Goal: Find specific page/section

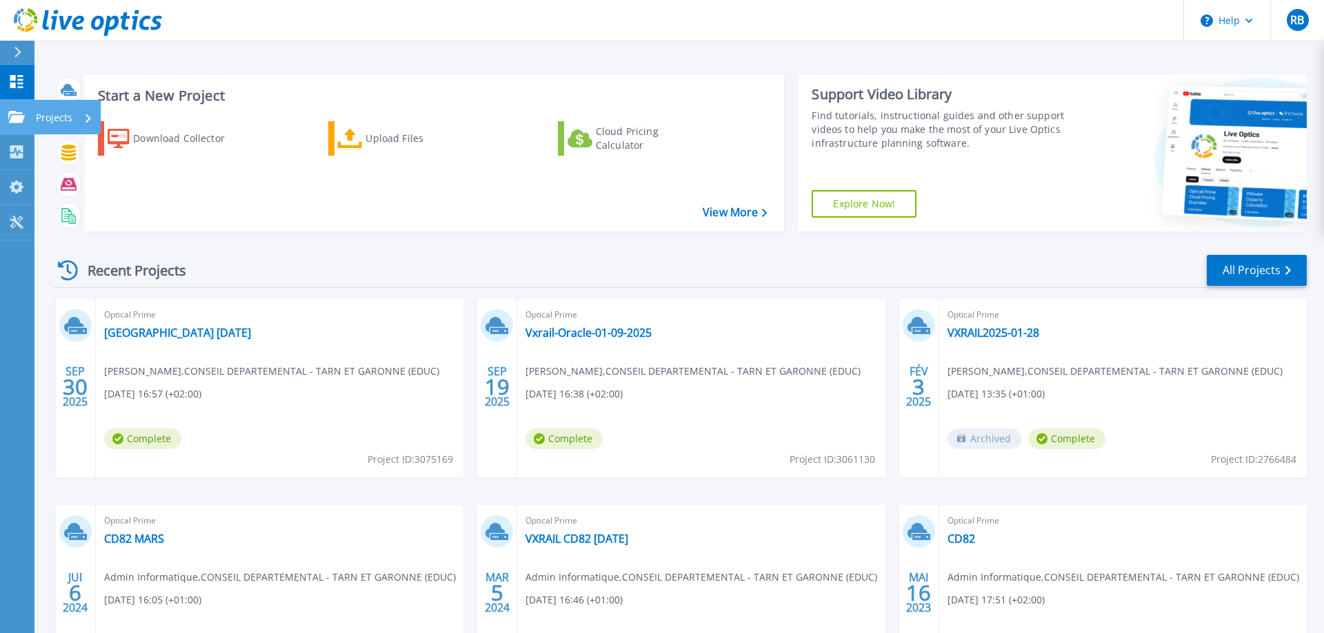
click at [23, 124] on link "Projects Projects" at bounding box center [17, 117] width 34 height 35
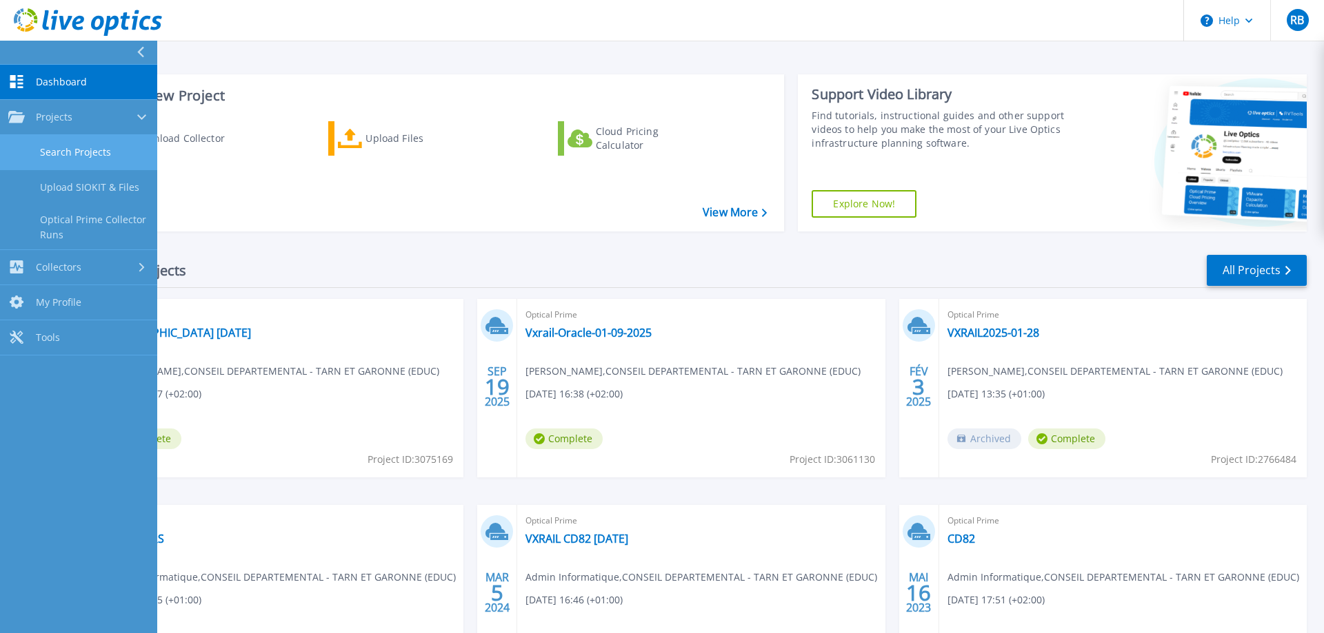
click at [81, 153] on link "Search Projects" at bounding box center [78, 152] width 157 height 35
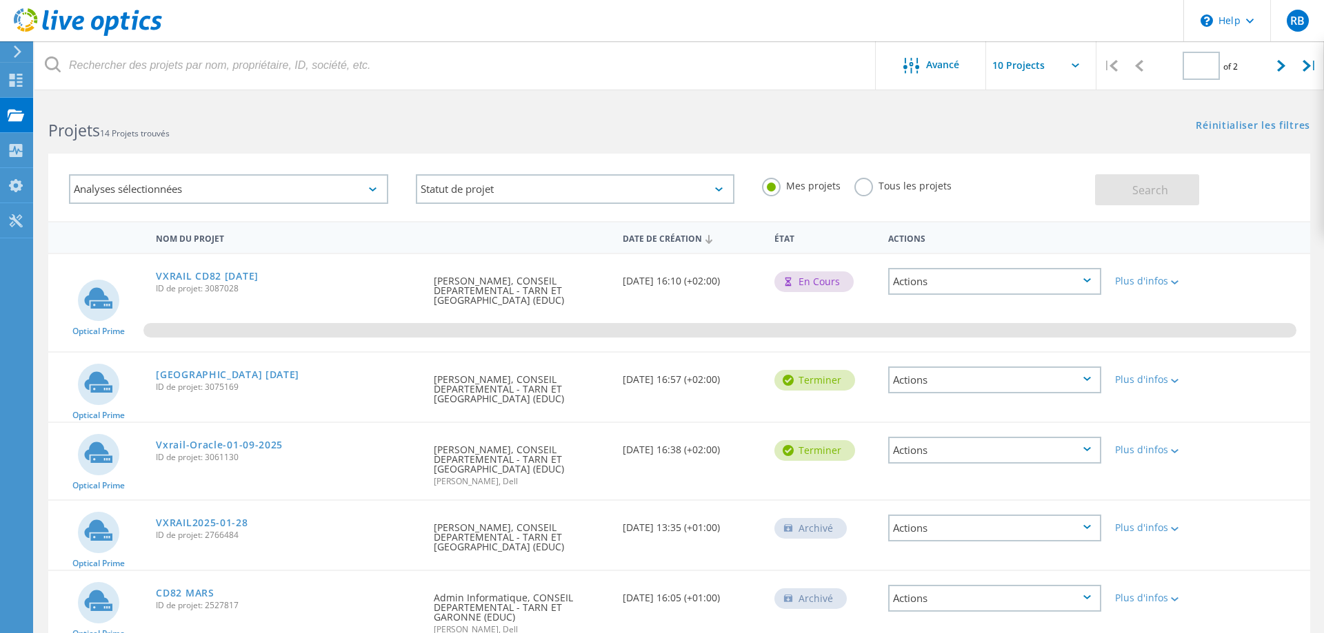
type input "1"
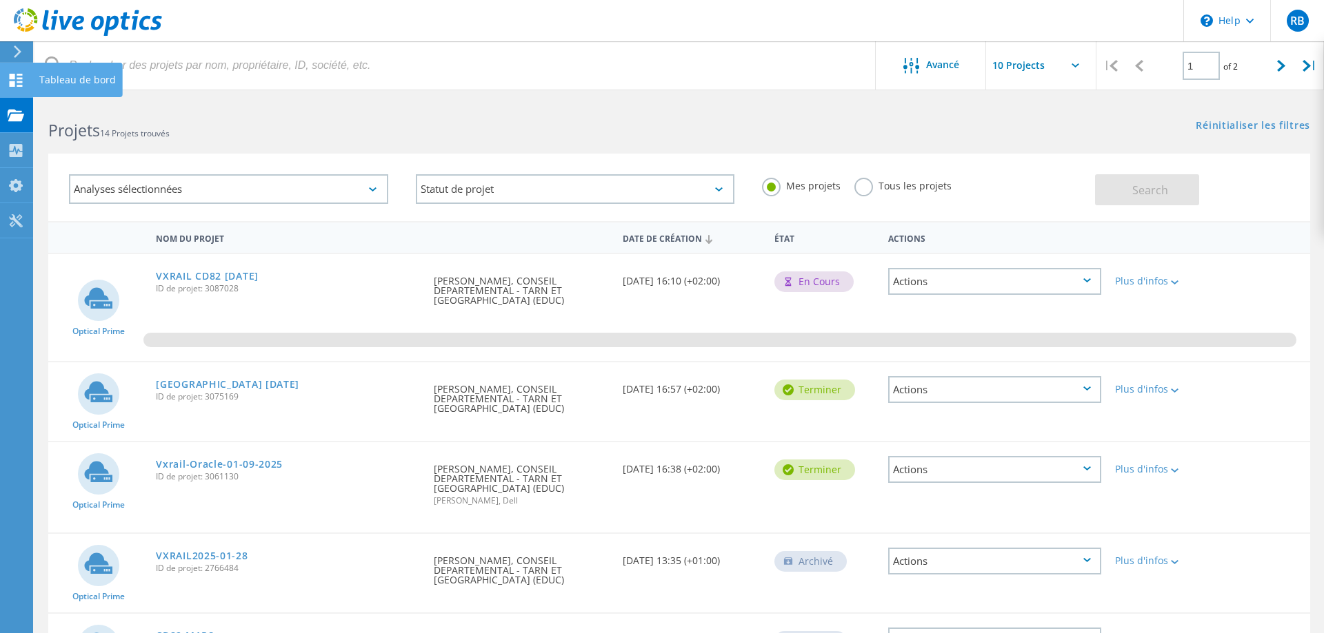
click at [15, 83] on icon at bounding box center [16, 80] width 17 height 13
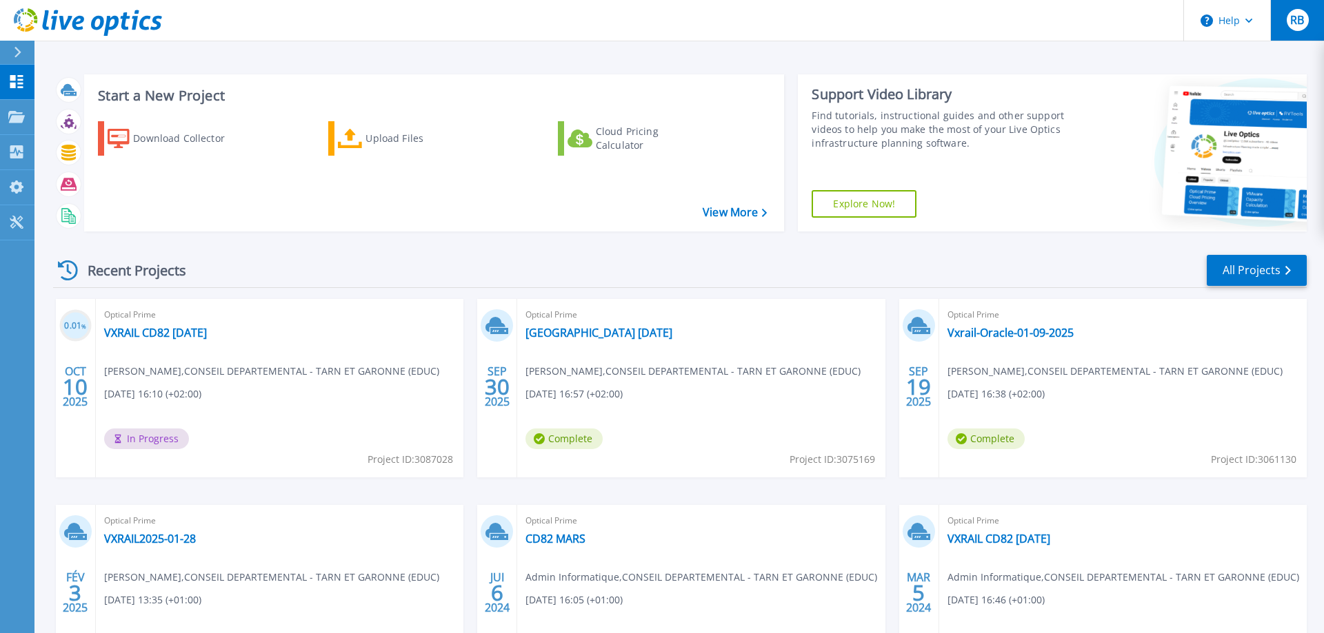
click at [1294, 23] on span "RB" at bounding box center [1297, 19] width 14 height 11
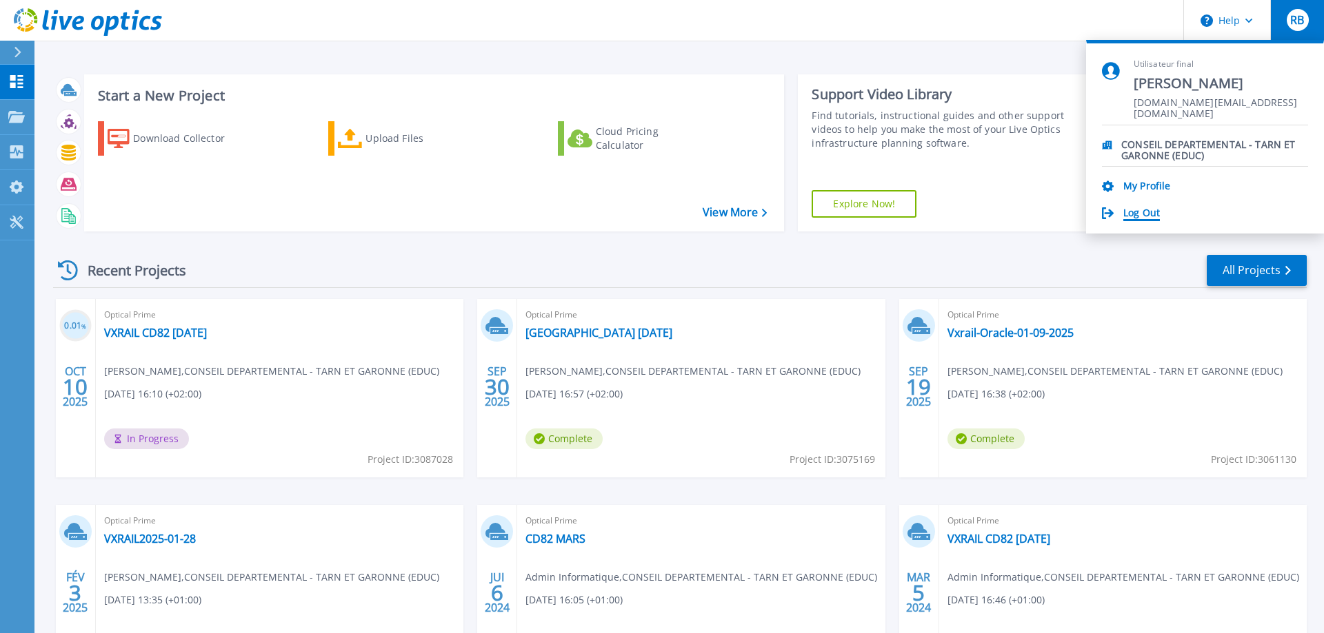
click at [1150, 216] on link "Log Out" at bounding box center [1141, 213] width 37 height 13
